Goal: Task Accomplishment & Management: Manage account settings

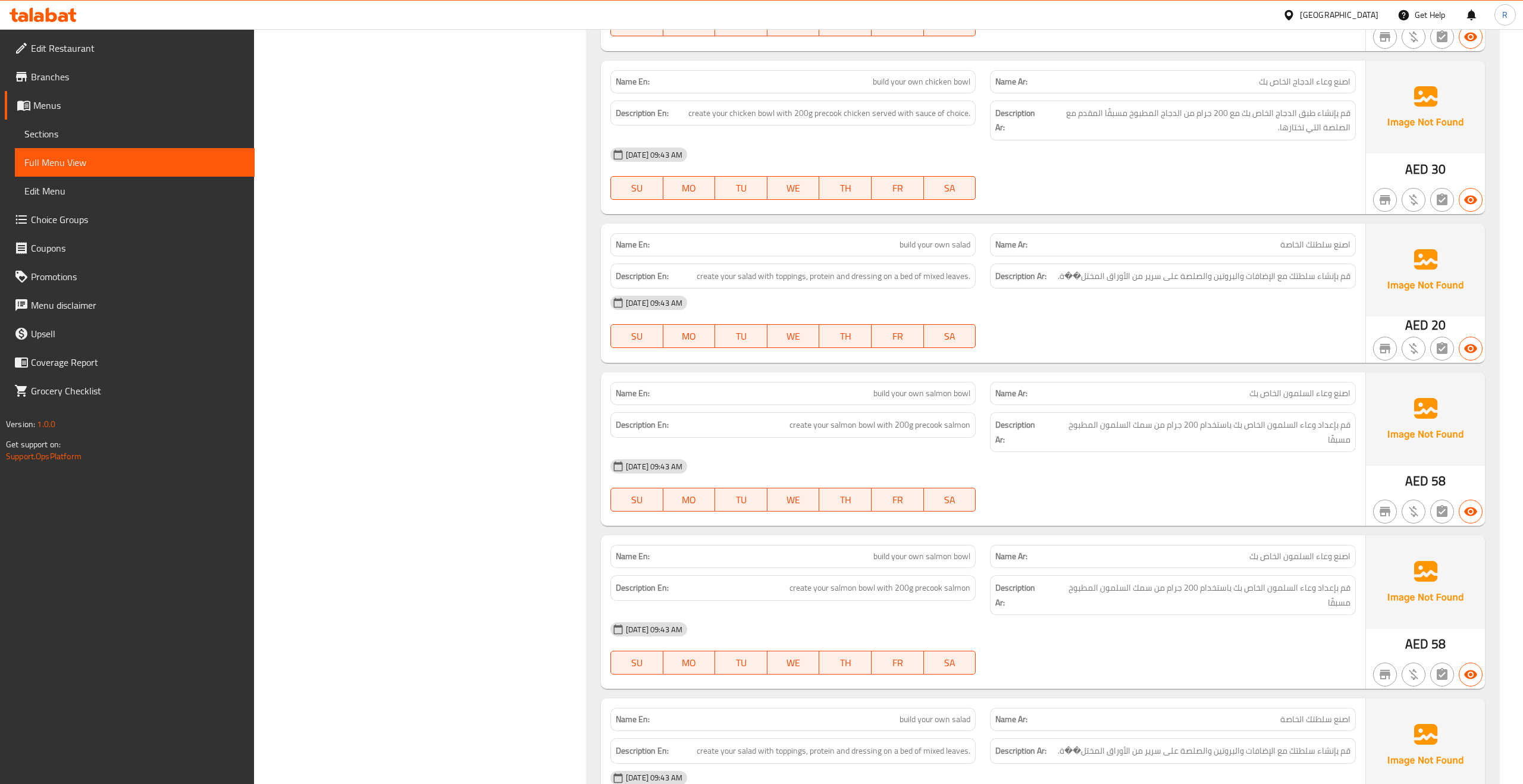
scroll to position [1400, 0]
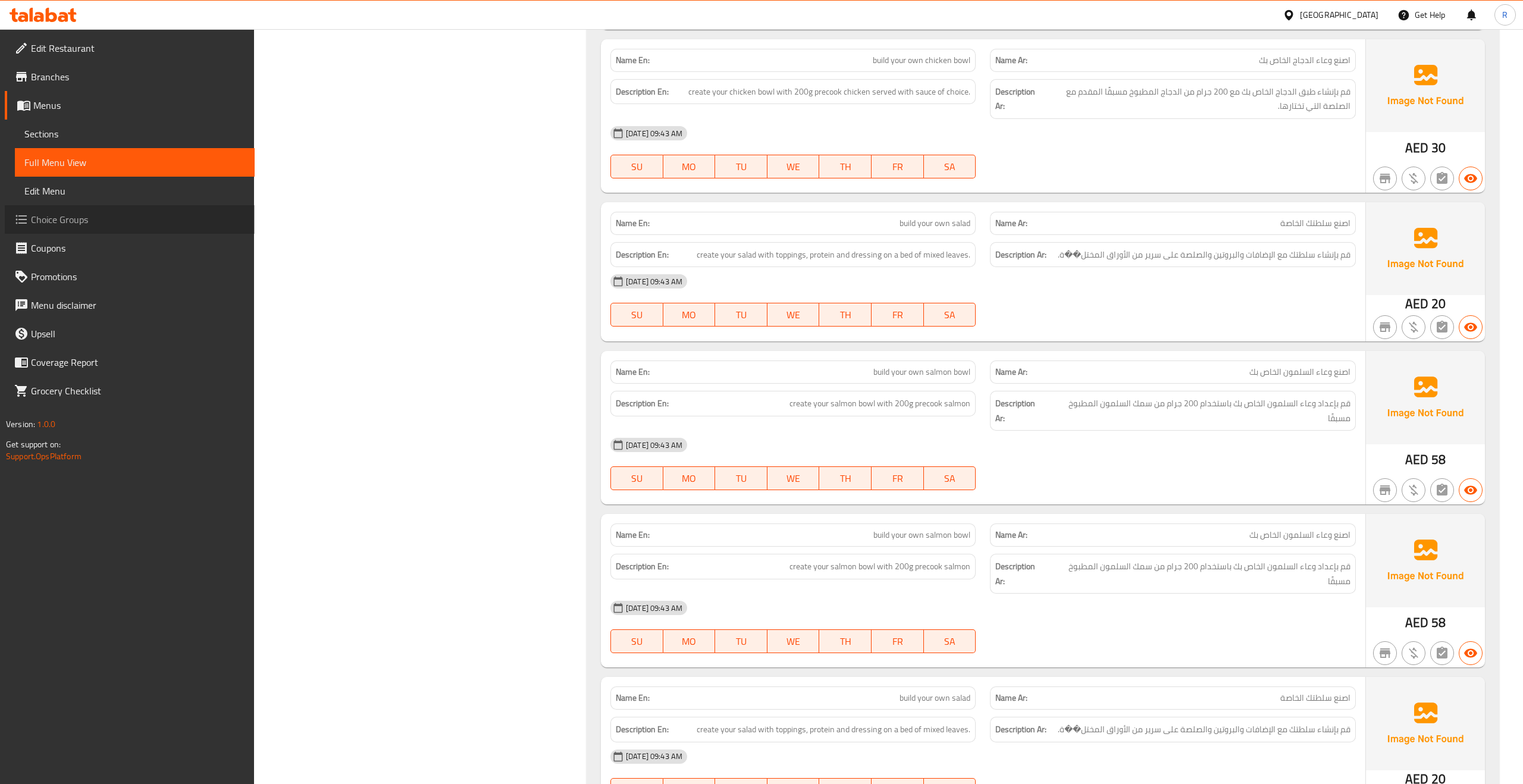
click at [29, 208] on link "Choice Groups" at bounding box center [129, 220] width 250 height 29
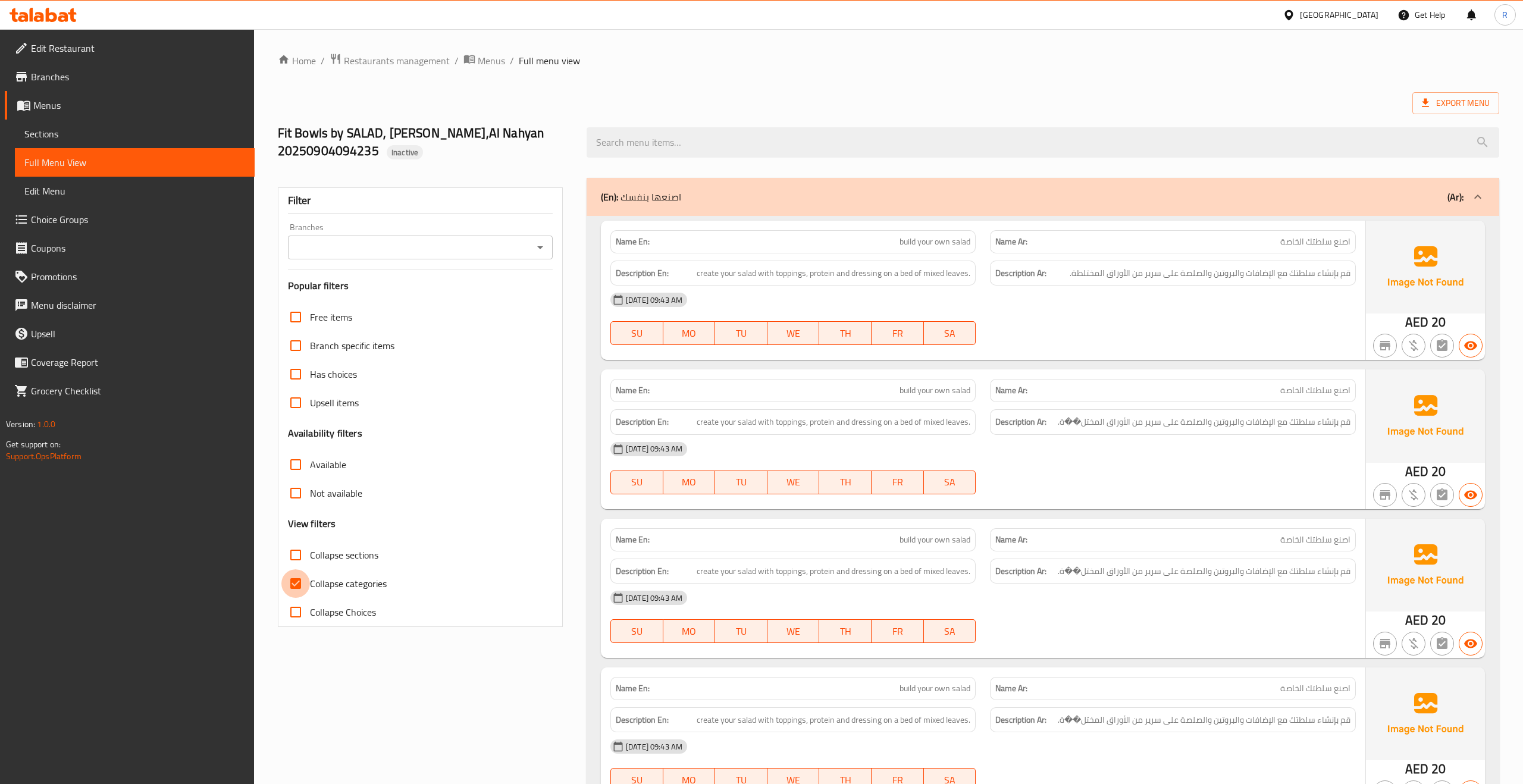
click at [294, 580] on input "Collapse categories" at bounding box center [296, 583] width 29 height 29
click at [295, 583] on input "Collapse categories" at bounding box center [296, 583] width 29 height 29
checkbox input "true"
click at [295, 606] on input "Collapse Choices" at bounding box center [296, 612] width 29 height 29
click at [297, 610] on input "Collapse Choices" at bounding box center [296, 612] width 29 height 29
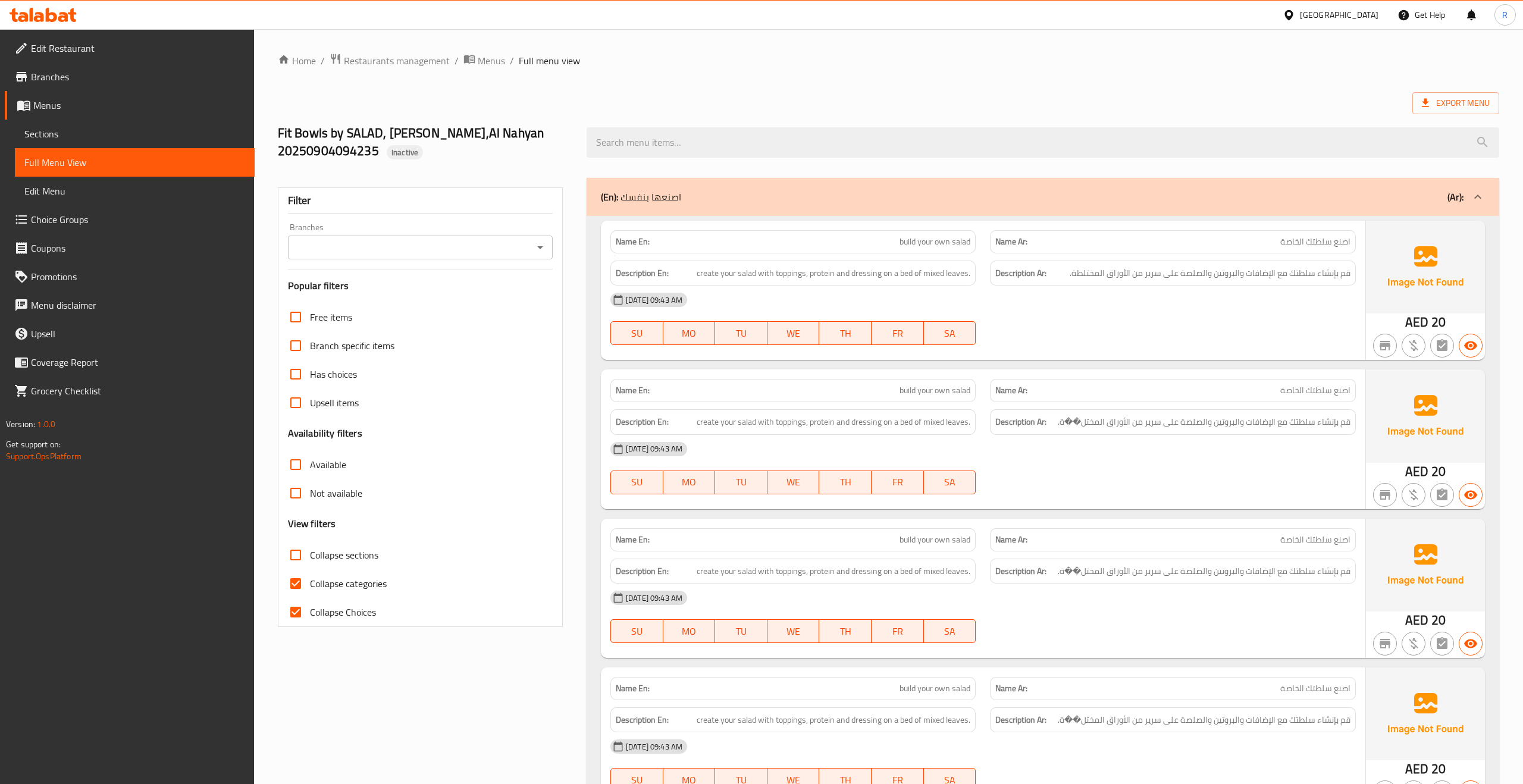
checkbox input "false"
click at [297, 582] on input "Collapse categories" at bounding box center [296, 583] width 29 height 29
checkbox input "false"
click at [493, 61] on span "Menus" at bounding box center [491, 61] width 28 height 14
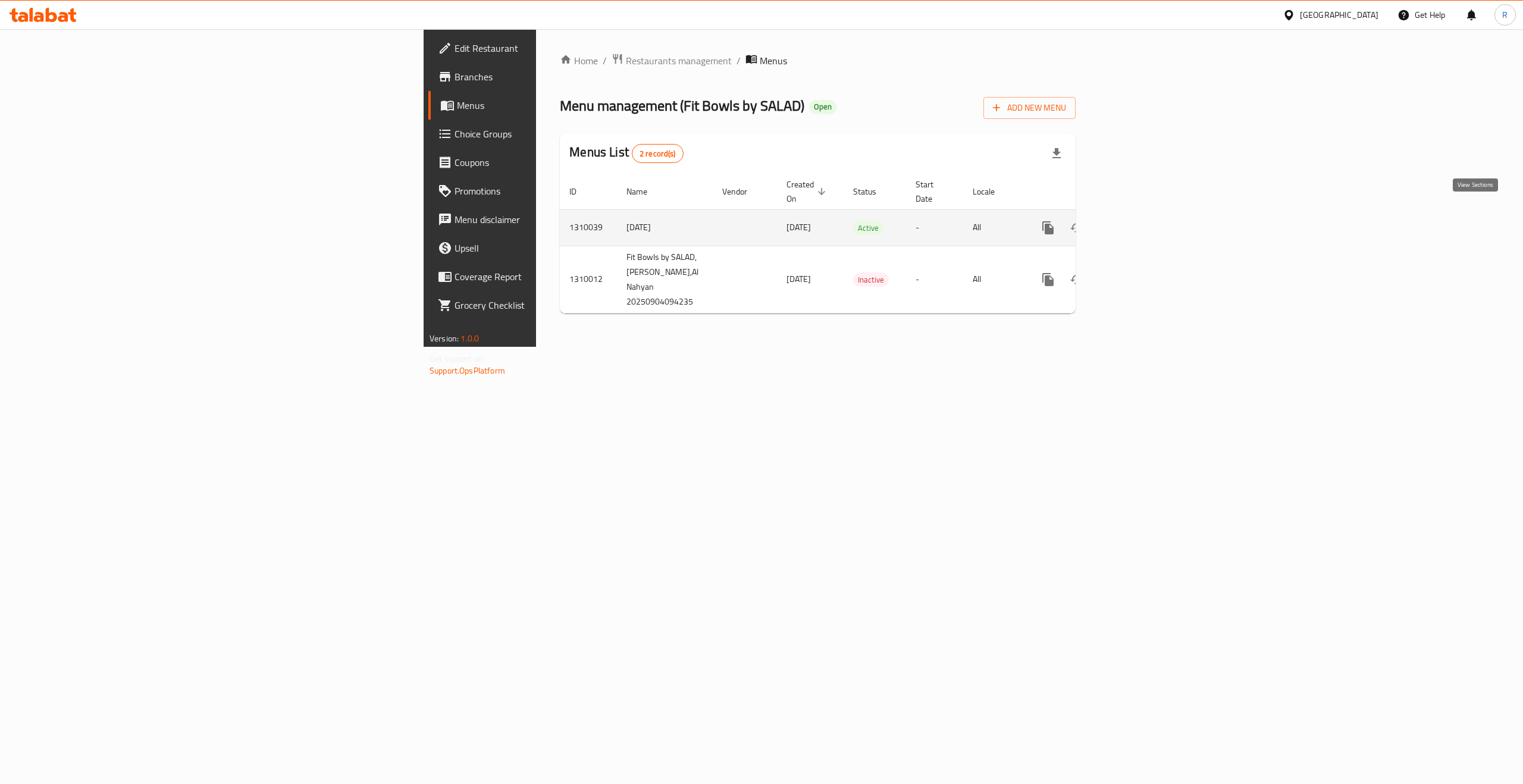
click at [1141, 220] on icon "enhanced table" at bounding box center [1134, 228] width 14 height 14
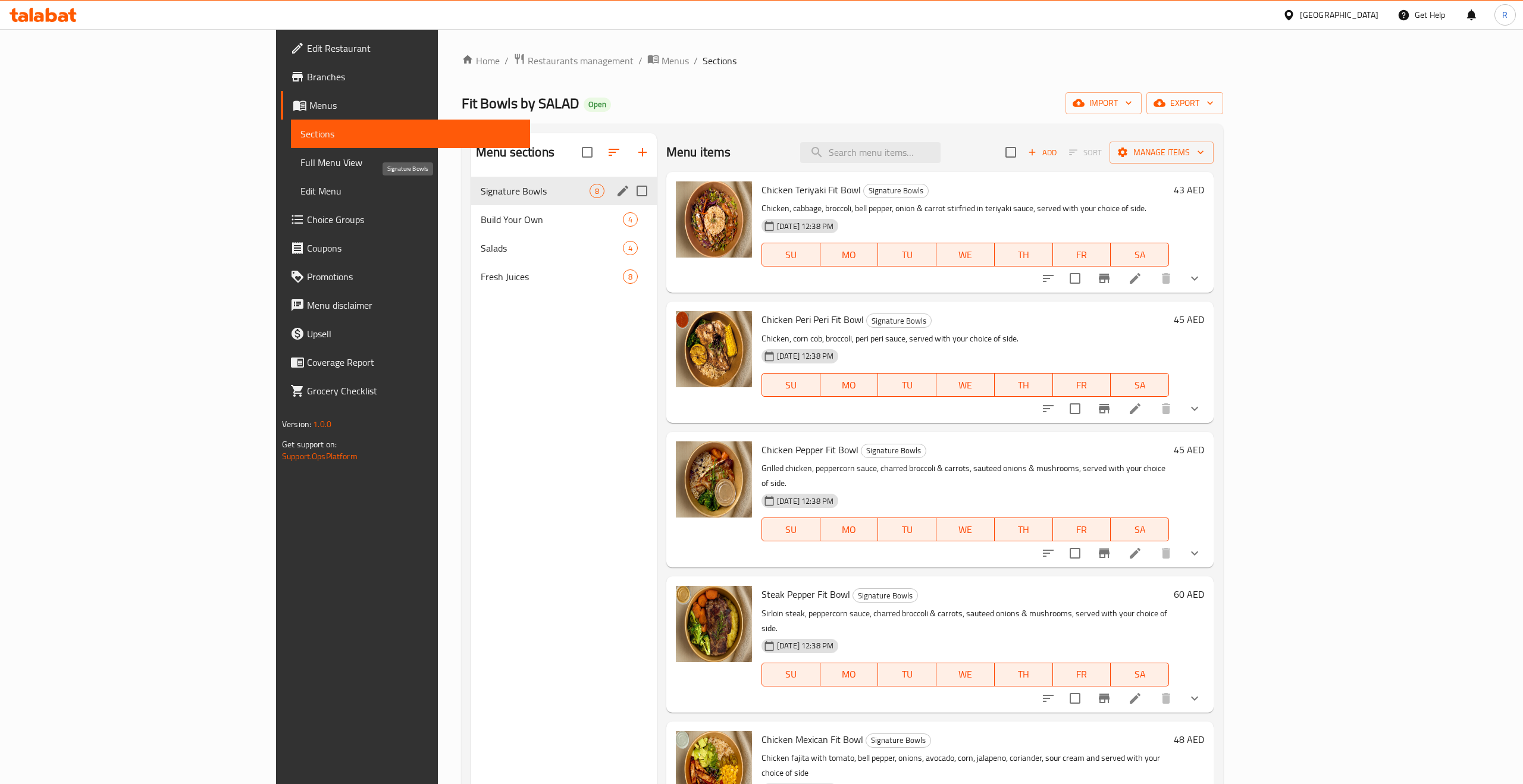
click at [480, 184] on span "Signature Bowls" at bounding box center [534, 191] width 108 height 14
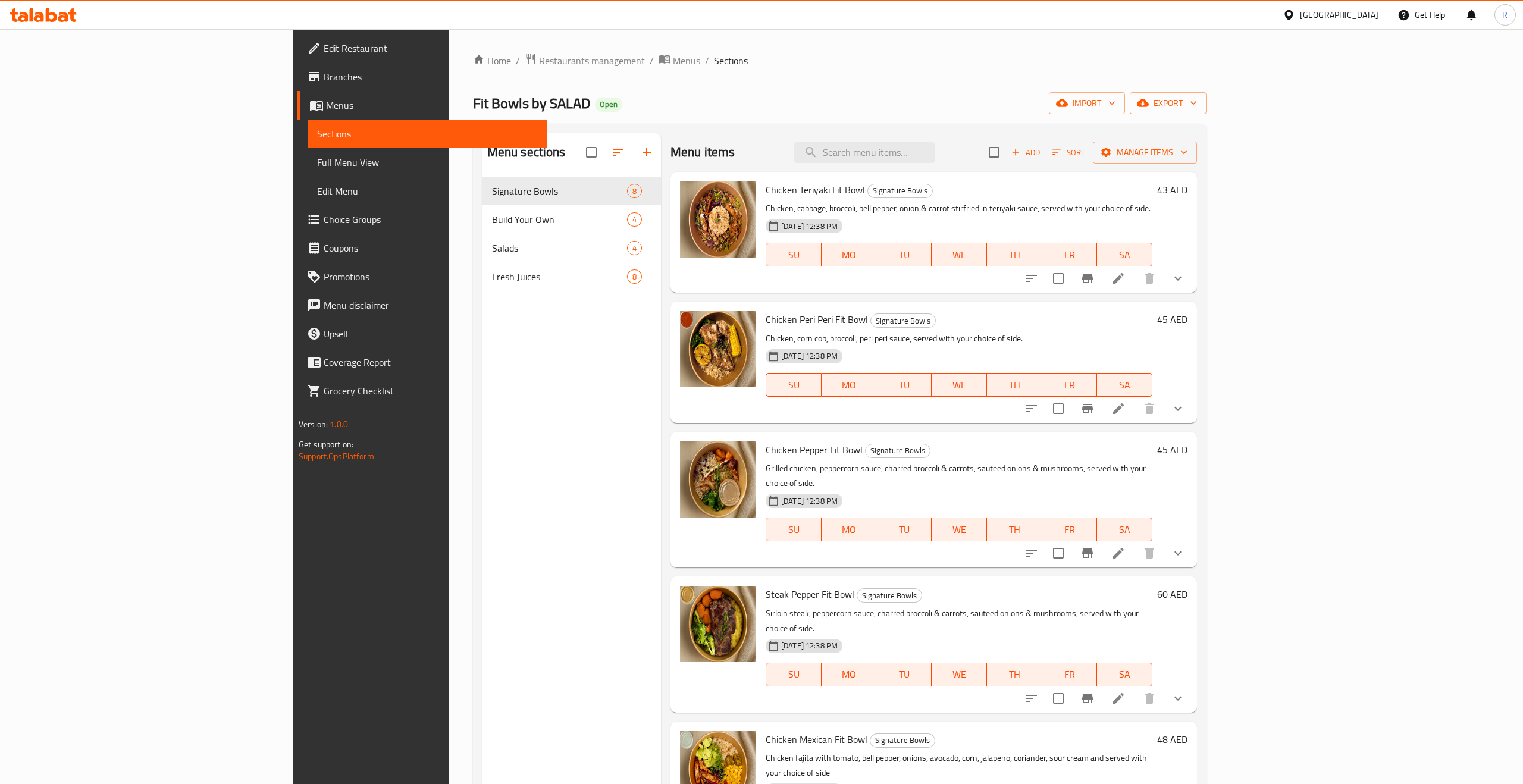
click at [317, 156] on span "Full Menu View" at bounding box center [428, 162] width 221 height 14
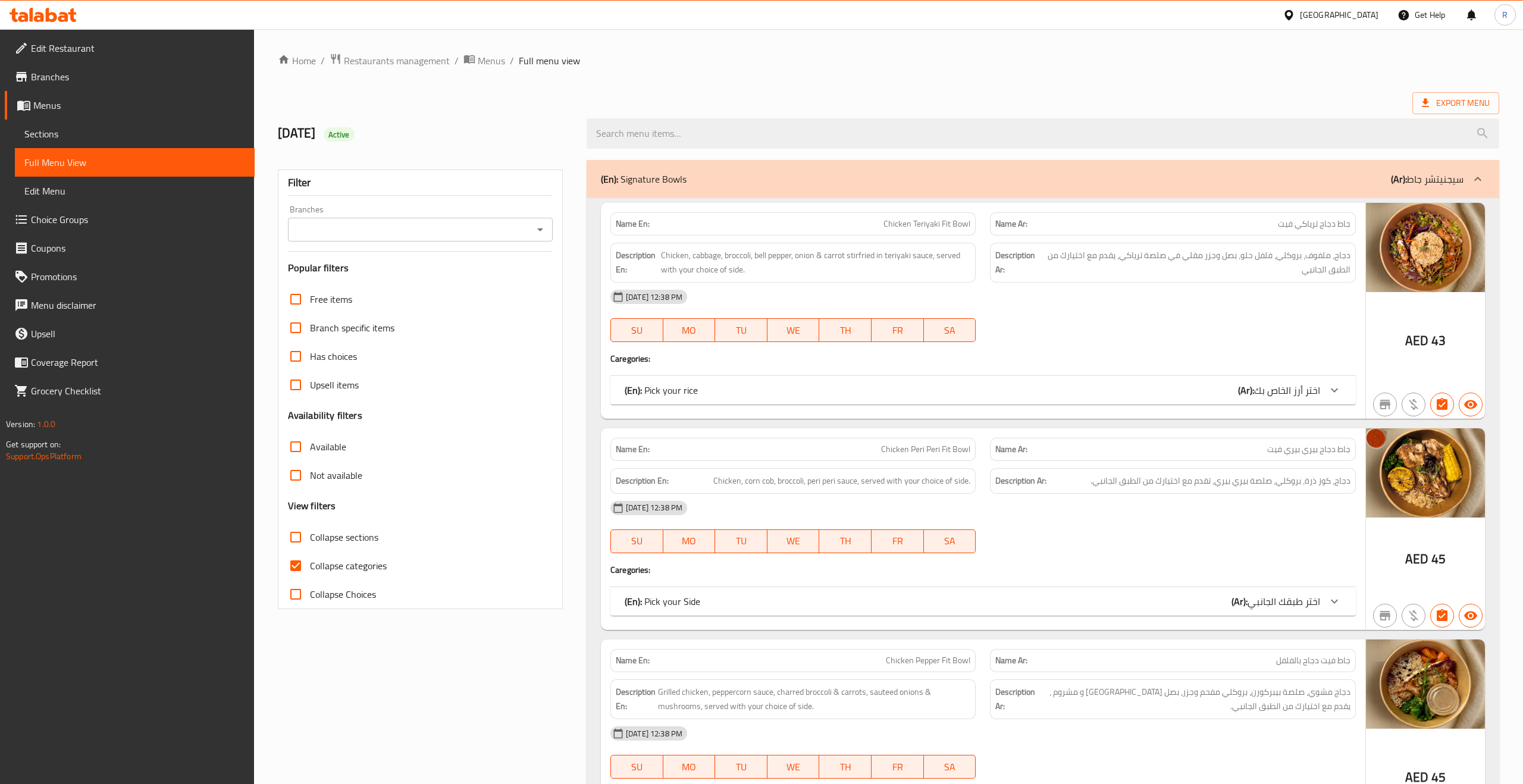
click at [1170, 389] on div "(En): Pick your rice (Ar): اختر أرز الخاص بك" at bounding box center [973, 390] width 696 height 14
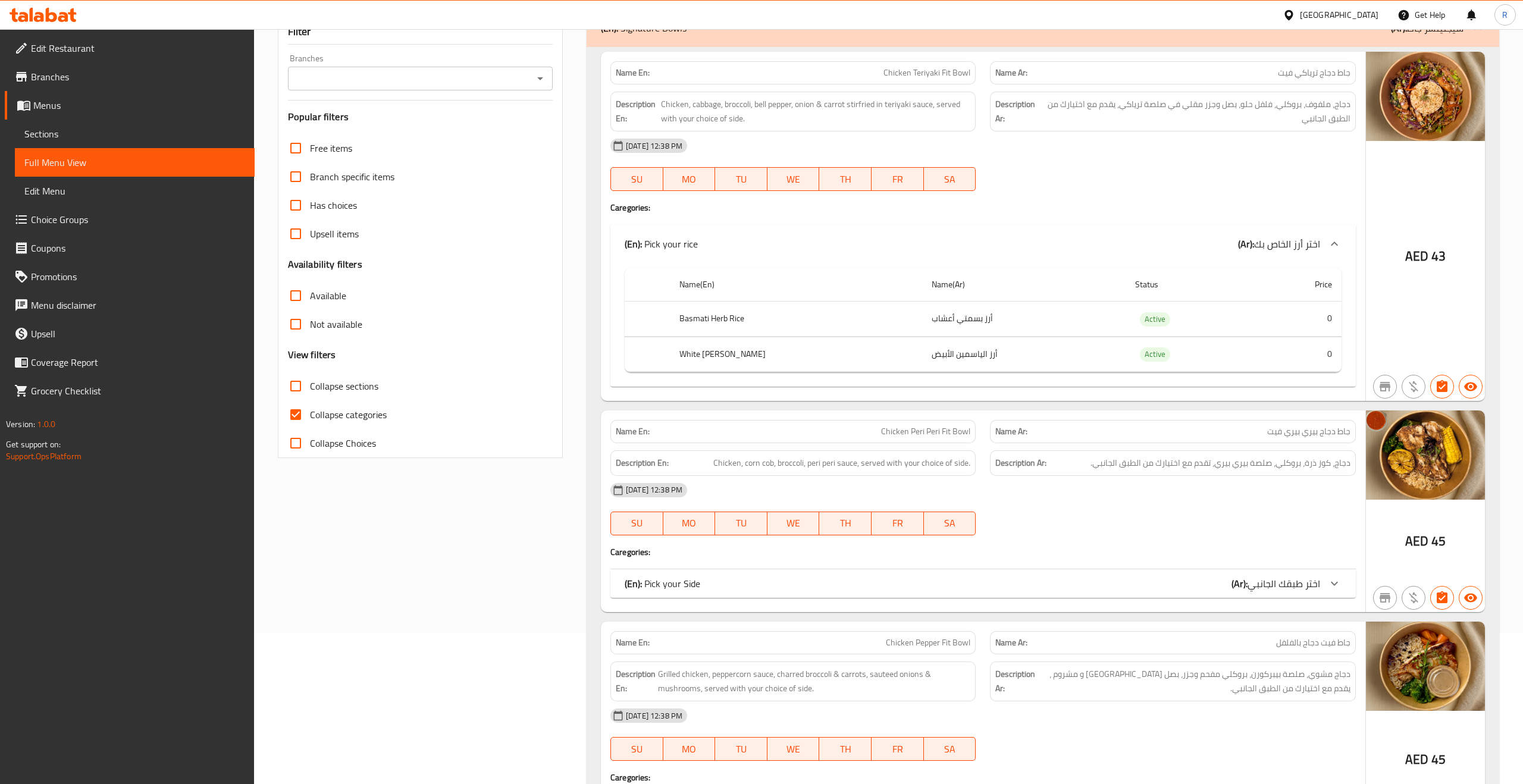
scroll to position [233, 0]
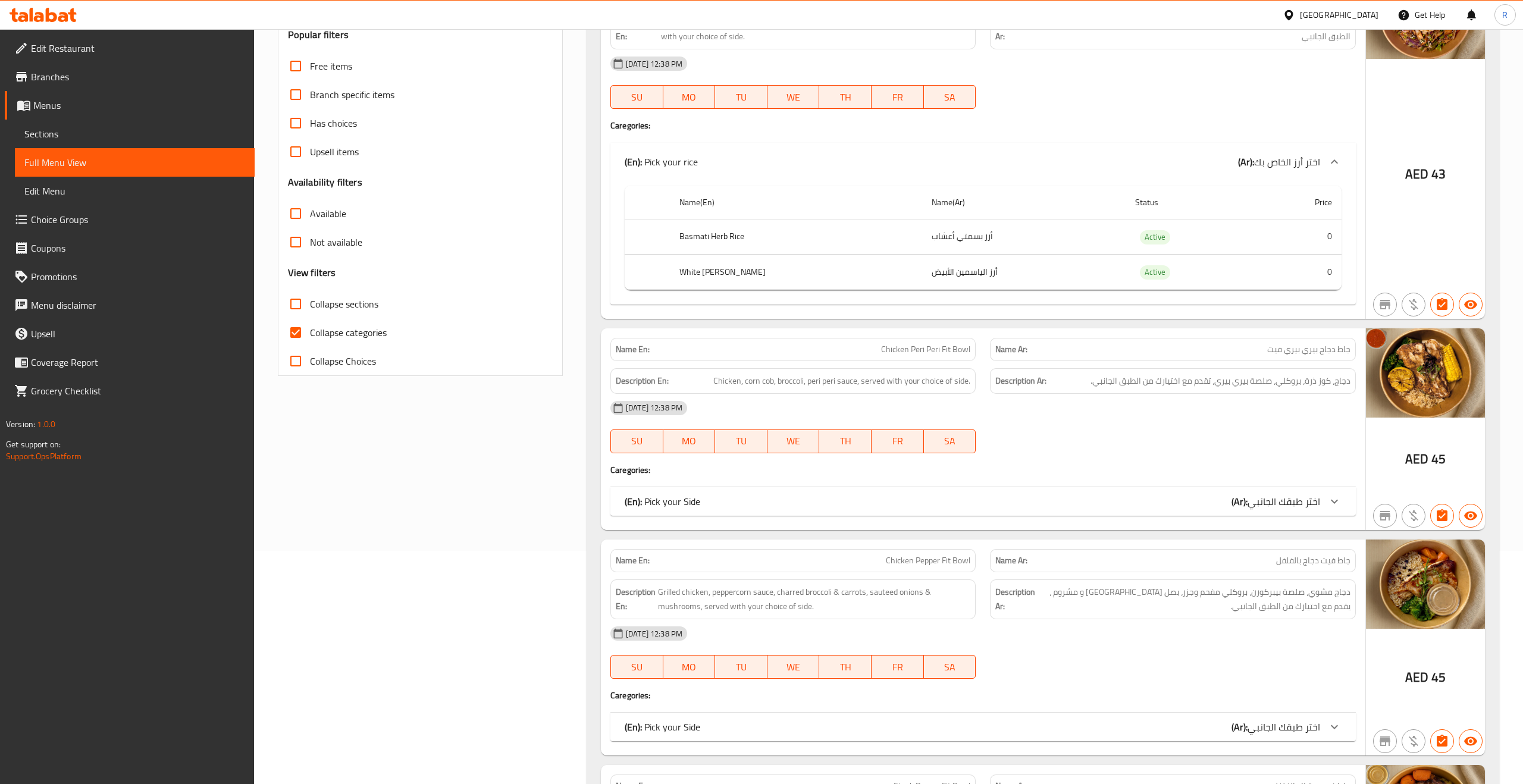
click at [1053, 512] on div "(En): Pick your Side (Ar): اختر طبقك الجانبي" at bounding box center [983, 502] width 746 height 29
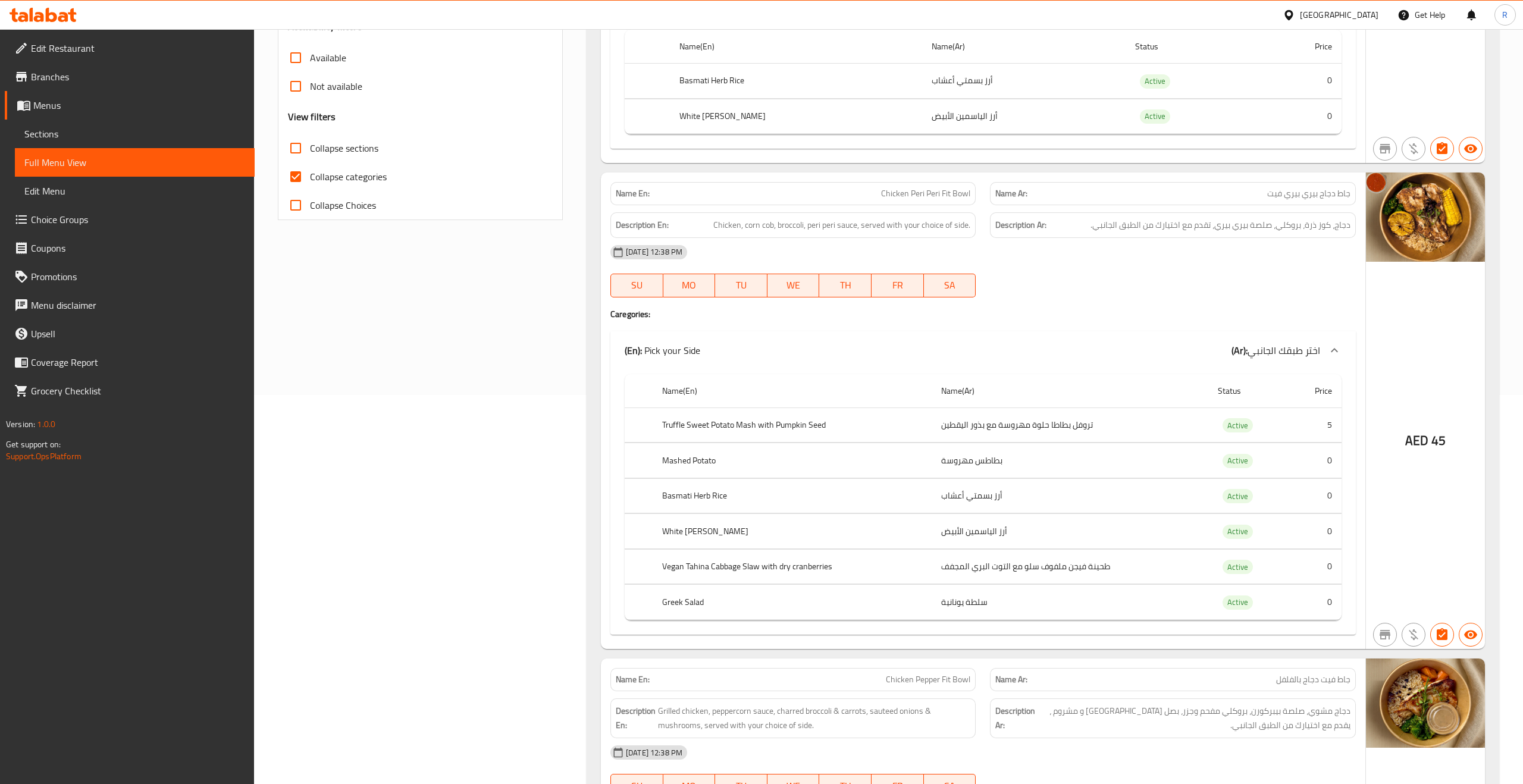
scroll to position [387, 0]
